Goal: Check status: Check status

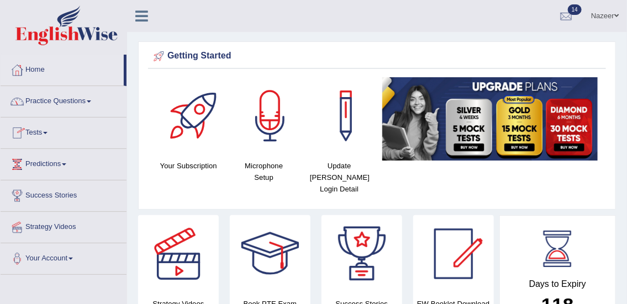
click at [35, 132] on link "Tests" at bounding box center [64, 132] width 126 height 28
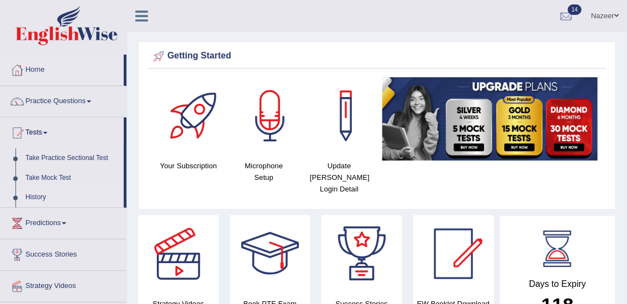
click at [38, 193] on link "History" at bounding box center [71, 198] width 103 height 20
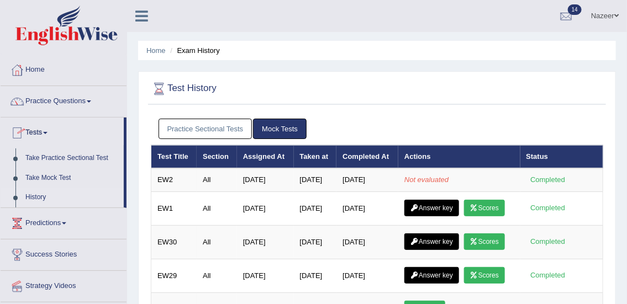
click at [36, 198] on link "History" at bounding box center [71, 198] width 103 height 20
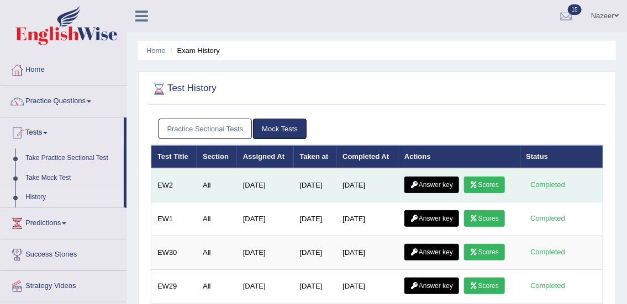
click at [496, 185] on link "Scores" at bounding box center [484, 185] width 41 height 17
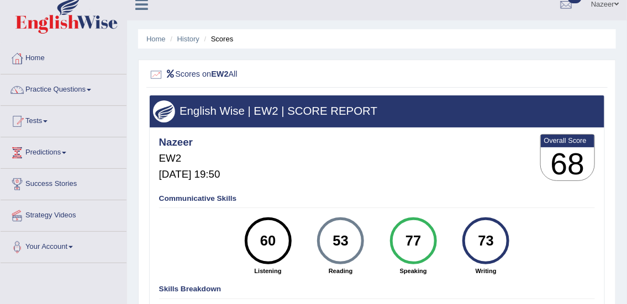
scroll to position [9, 0]
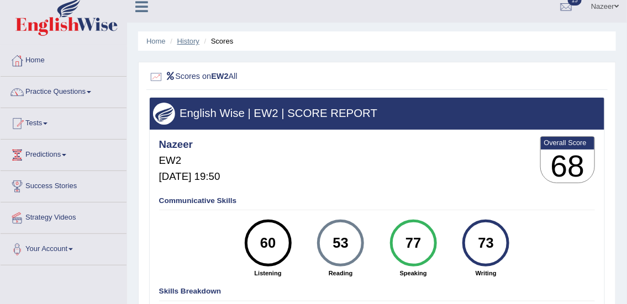
click at [191, 40] on link "History" at bounding box center [188, 41] width 22 height 8
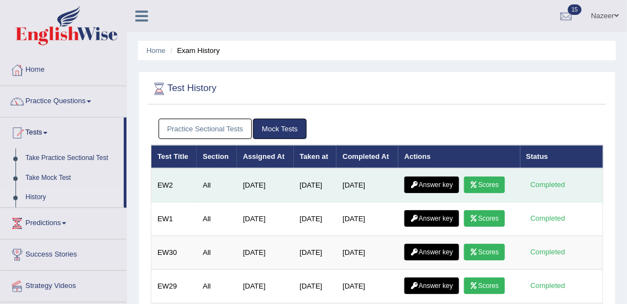
click at [436, 183] on link "Answer key" at bounding box center [431, 185] width 55 height 17
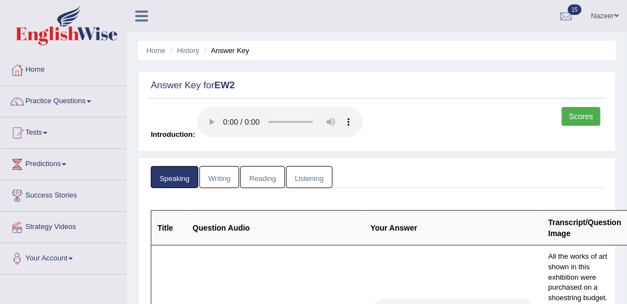
click at [221, 178] on link "Writing" at bounding box center [219, 177] width 40 height 23
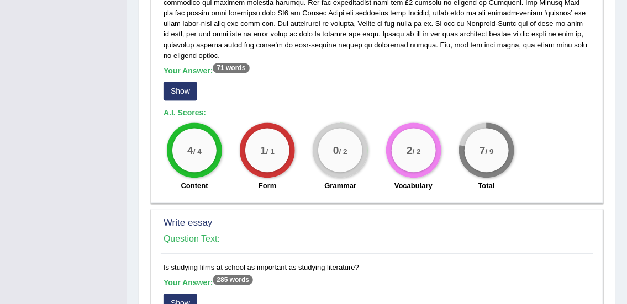
scroll to position [712, 0]
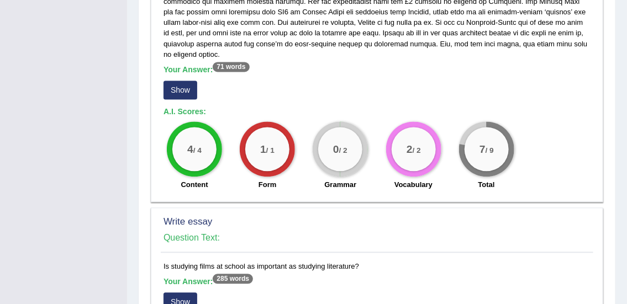
click at [187, 81] on button "Show" at bounding box center [181, 90] width 34 height 19
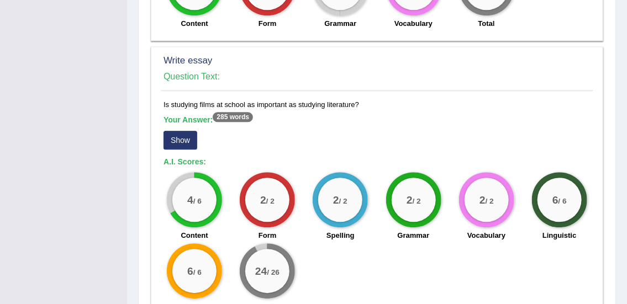
scroll to position [896, 0]
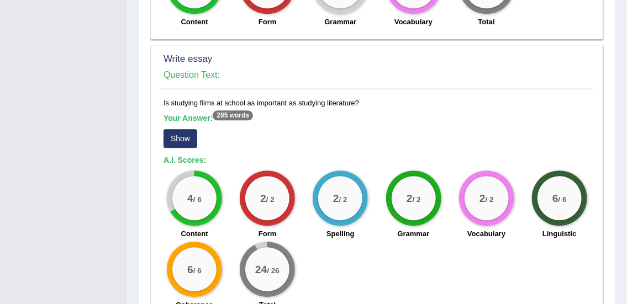
click at [182, 129] on button "Show" at bounding box center [181, 138] width 34 height 19
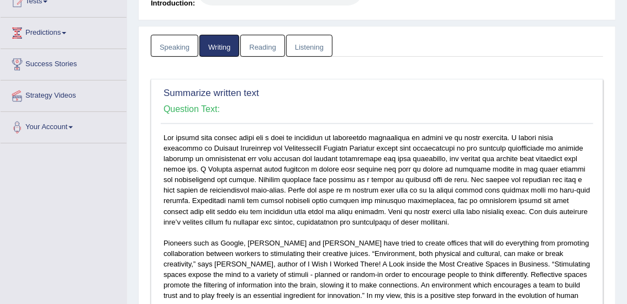
scroll to position [0, 0]
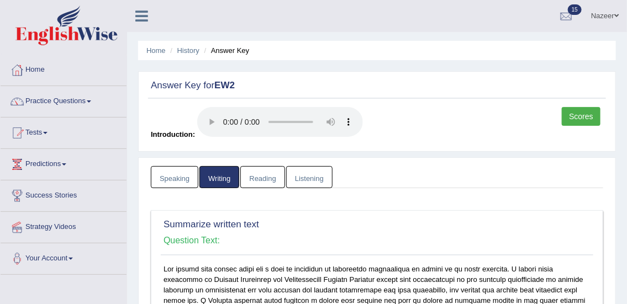
click at [260, 177] on link "Reading" at bounding box center [262, 177] width 44 height 23
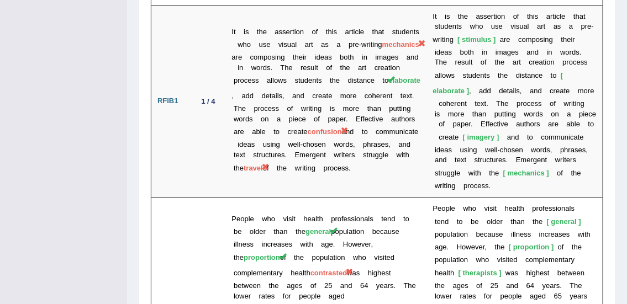
scroll to position [2203, 0]
